Goal: Task Accomplishment & Management: Manage account settings

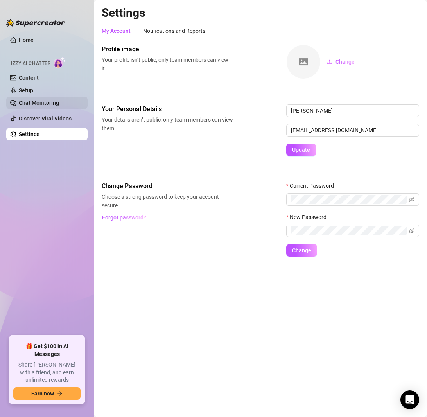
click at [46, 101] on link "Chat Monitoring" at bounding box center [39, 103] width 40 height 6
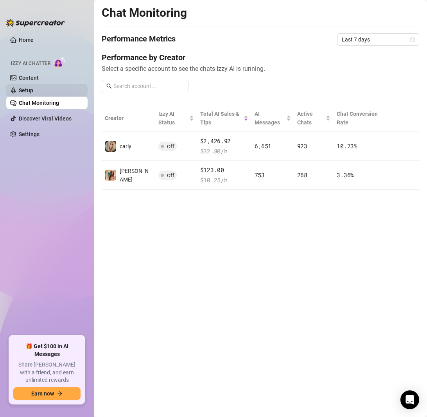
click at [33, 92] on link "Setup" at bounding box center [26, 90] width 14 height 6
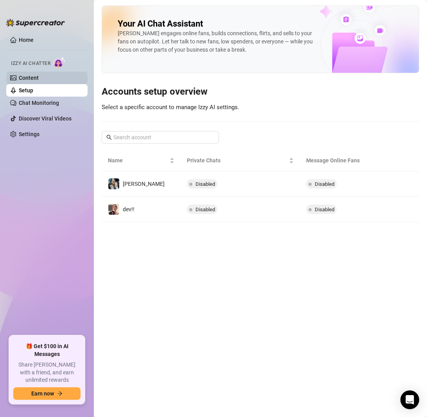
click at [39, 77] on link "Content" at bounding box center [29, 78] width 20 height 6
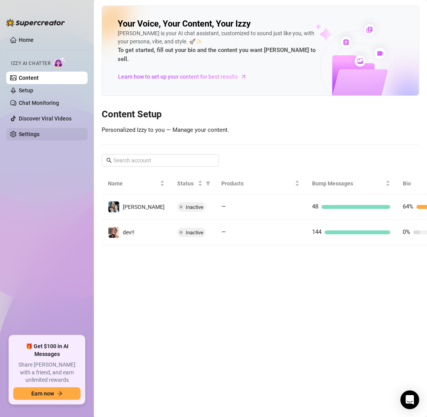
click at [39, 135] on link "Settings" at bounding box center [29, 134] width 21 height 6
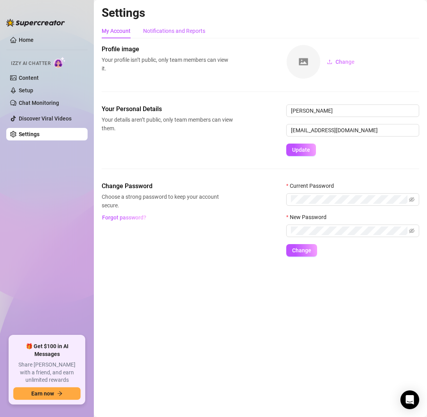
click at [175, 34] on div "Notifications and Reports" at bounding box center [174, 31] width 62 height 9
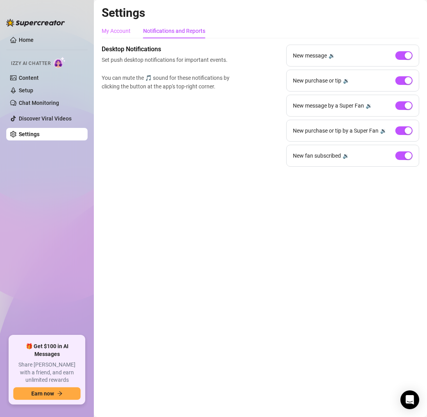
click at [107, 25] on div "My Account" at bounding box center [116, 30] width 29 height 15
